Goal: Check status: Check status

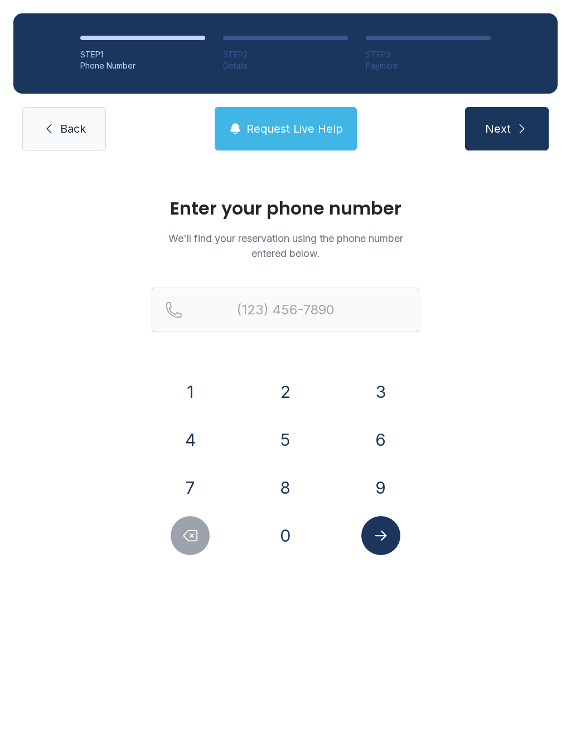
click at [367, 493] on button "9" at bounding box center [380, 487] width 39 height 39
click at [201, 440] on button "4" at bounding box center [189, 439] width 39 height 39
click at [195, 388] on button "1" at bounding box center [189, 391] width 39 height 39
click at [285, 396] on button "2" at bounding box center [285, 391] width 39 height 39
click at [193, 469] on button "7" at bounding box center [189, 487] width 39 height 39
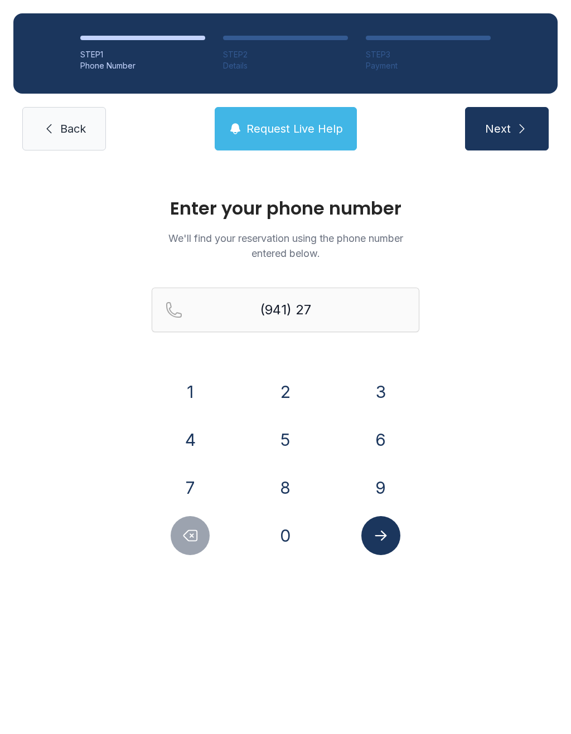
click at [187, 443] on button "4" at bounding box center [189, 439] width 39 height 39
click at [191, 392] on button "1" at bounding box center [189, 391] width 39 height 39
click at [281, 437] on button "5" at bounding box center [285, 439] width 39 height 39
click at [289, 438] on button "5" at bounding box center [285, 439] width 39 height 39
click at [292, 482] on button "8" at bounding box center [285, 487] width 39 height 39
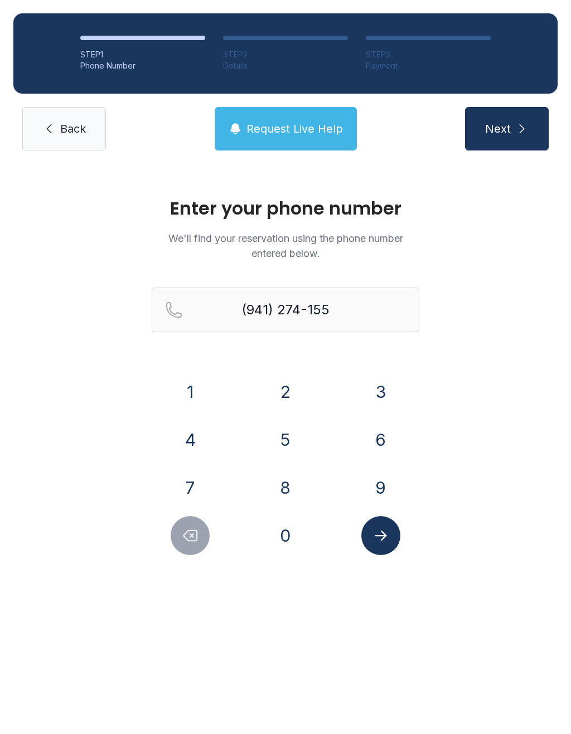
type input "[PHONE_NUMBER]"
click at [381, 543] on icon "Submit lookup form" at bounding box center [380, 535] width 17 height 17
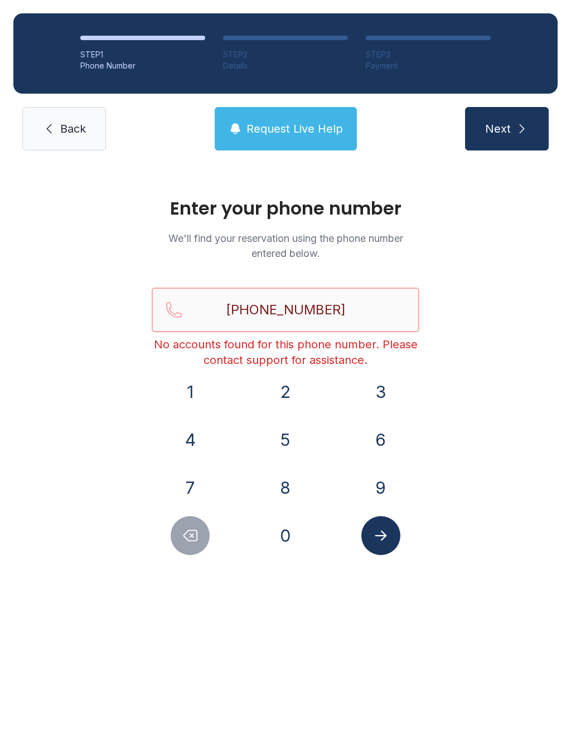
click at [338, 309] on input "[PHONE_NUMBER]" at bounding box center [285, 309] width 267 height 45
click at [77, 136] on link "Back" at bounding box center [64, 128] width 84 height 43
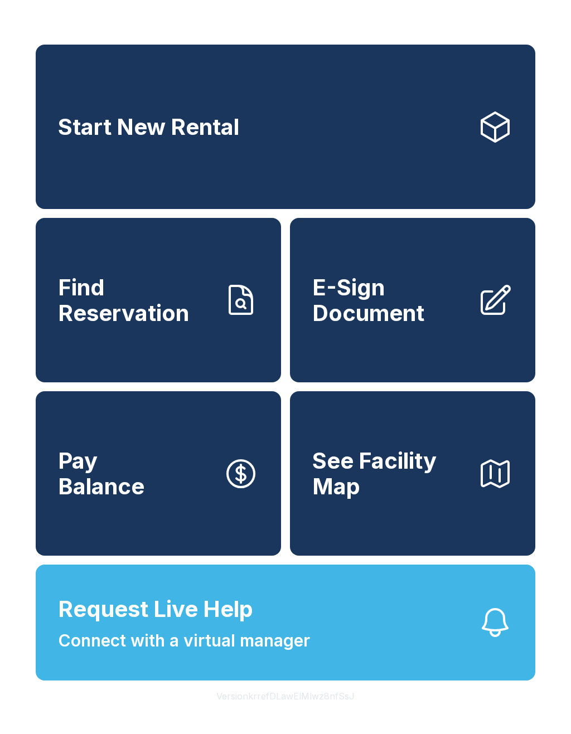
click at [123, 351] on link "Find Reservation" at bounding box center [158, 300] width 245 height 164
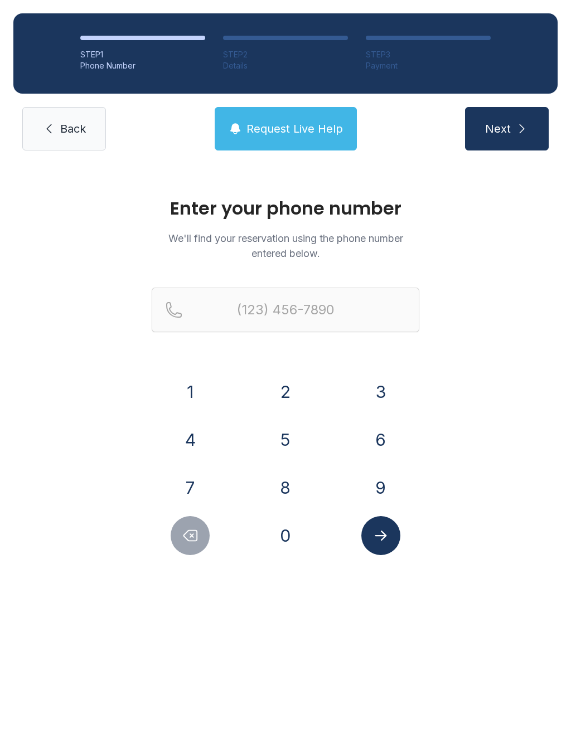
click at [381, 481] on button "9" at bounding box center [380, 487] width 39 height 39
click at [194, 448] on button "4" at bounding box center [189, 439] width 39 height 39
click at [188, 388] on button "1" at bounding box center [189, 391] width 39 height 39
click at [289, 389] on button "2" at bounding box center [285, 391] width 39 height 39
click at [203, 480] on button "7" at bounding box center [189, 487] width 39 height 39
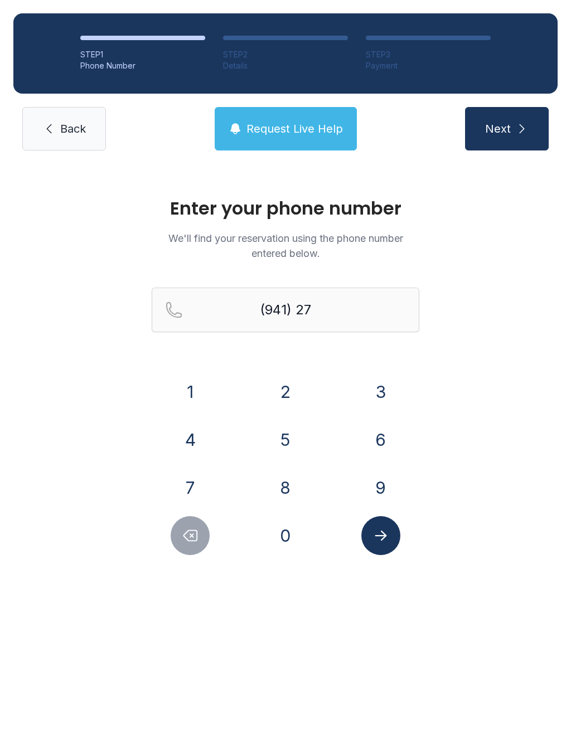
click at [196, 448] on button "4" at bounding box center [189, 439] width 39 height 39
click at [192, 398] on button "1" at bounding box center [189, 391] width 39 height 39
click at [285, 448] on button "5" at bounding box center [285, 439] width 39 height 39
click at [284, 446] on button "5" at bounding box center [285, 439] width 39 height 39
click at [292, 484] on button "8" at bounding box center [285, 487] width 39 height 39
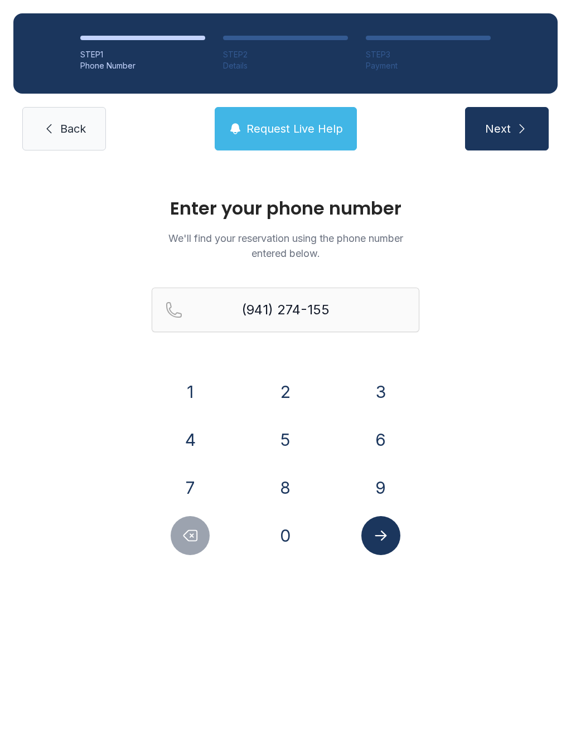
type input "[PHONE_NUMBER]"
click at [383, 527] on icon "Submit lookup form" at bounding box center [380, 535] width 17 height 17
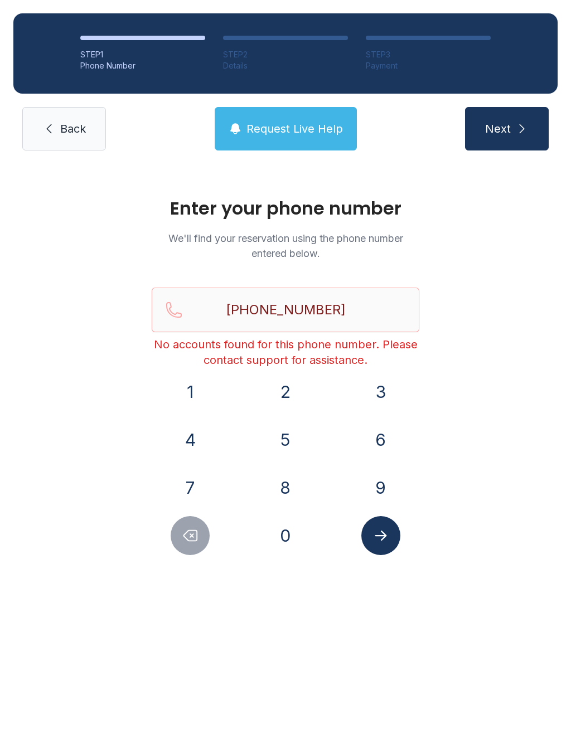
click at [379, 535] on icon "Submit lookup form" at bounding box center [380, 535] width 12 height 10
